Goal: Task Accomplishment & Management: Manage account settings

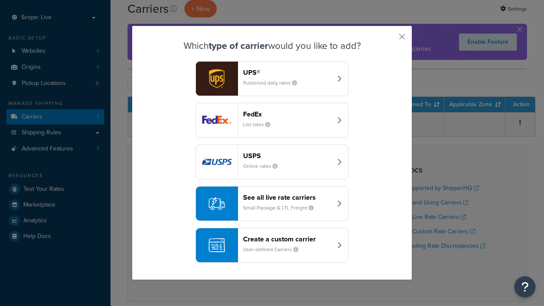
click at [272, 120] on div "FedEx List rates" at bounding box center [287, 120] width 89 height 20
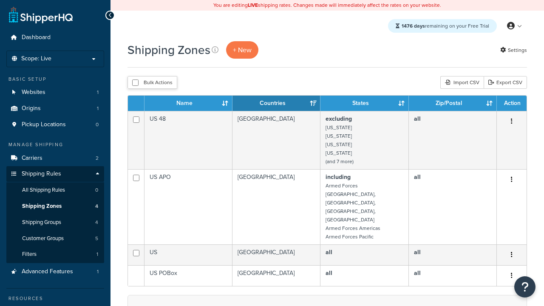
click at [135, 83] on input "checkbox" at bounding box center [135, 82] width 6 height 6
checkbox input "true"
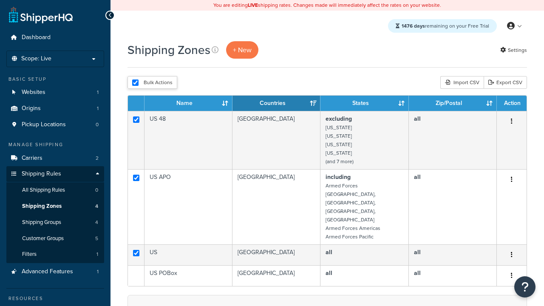
click at [0, 0] on button "Delete" at bounding box center [0, 0] width 0 height 0
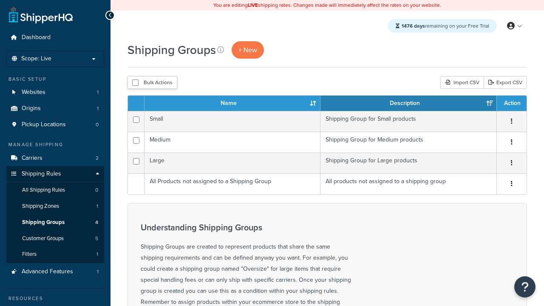
click at [135, 83] on input "checkbox" at bounding box center [135, 82] width 6 height 6
checkbox input "true"
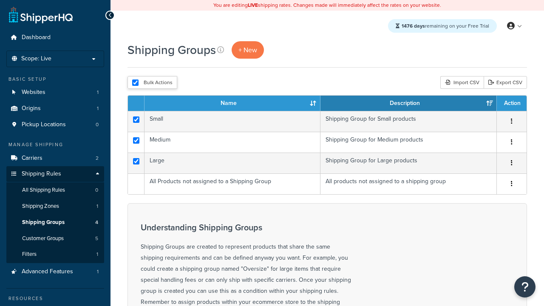
click at [0, 0] on button "Delete" at bounding box center [0, 0] width 0 height 0
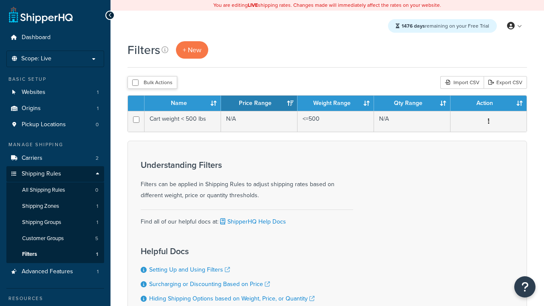
click at [135, 83] on input "checkbox" at bounding box center [135, 82] width 6 height 6
checkbox input "true"
click at [0, 0] on button "Delete" at bounding box center [0, 0] width 0 height 0
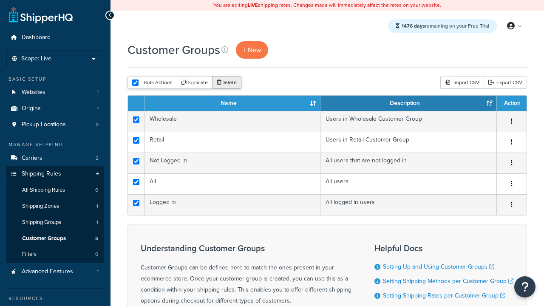
click at [226, 83] on button "Delete" at bounding box center [226, 82] width 29 height 13
